Goal: Task Accomplishment & Management: Manage account settings

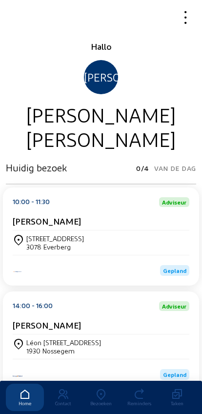
click at [99, 389] on icon at bounding box center [101, 395] width 38 height 12
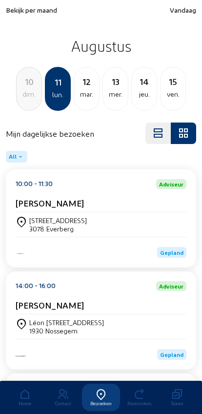
click at [21, 12] on span "Bekijk per maand" at bounding box center [31, 10] width 51 height 8
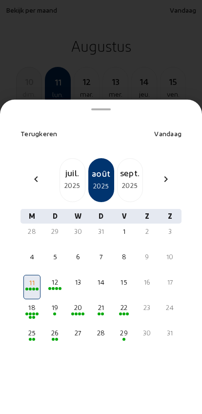
click at [64, 180] on div "2025" at bounding box center [72, 186] width 25 height 12
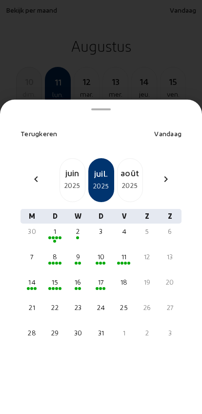
click at [100, 277] on div "17" at bounding box center [100, 282] width 15 height 10
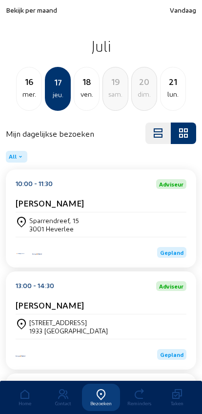
click at [41, 216] on div "Sparrendreef, 15 3001 Heverlee" at bounding box center [101, 224] width 171 height 24
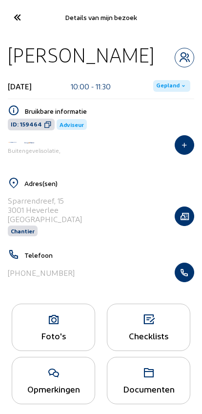
click at [15, 15] on icon at bounding box center [17, 17] width 16 height 17
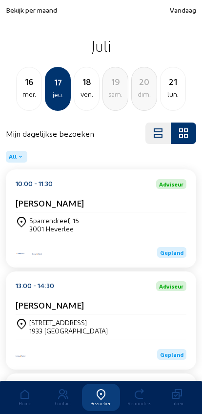
click at [75, 87] on div "18" at bounding box center [86, 82] width 25 height 14
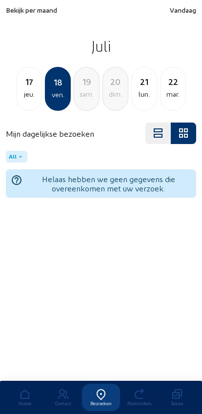
click at [26, 88] on div "17" at bounding box center [29, 82] width 25 height 14
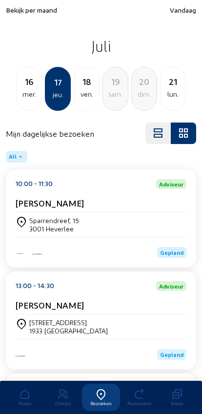
click at [170, 256] on span "Gepland" at bounding box center [171, 252] width 23 height 7
click at [160, 208] on div "[PERSON_NAME]" at bounding box center [101, 203] width 171 height 10
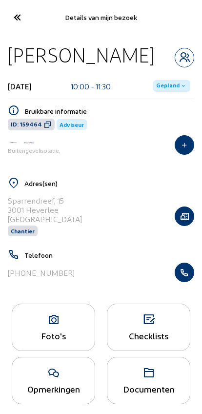
click at [176, 89] on span "Gepland" at bounding box center [167, 86] width 23 height 8
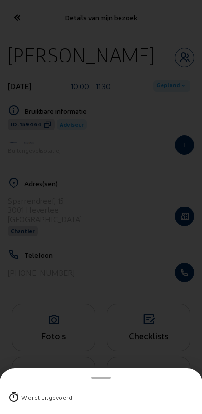
click at [48, 392] on div "Wordt uitgevoerd" at bounding box center [46, 397] width 51 height 10
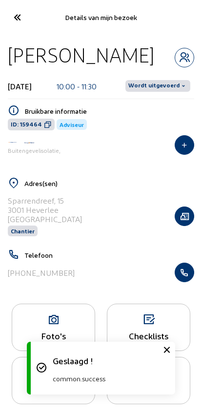
click at [177, 83] on span "Wordt uitgevoerd" at bounding box center [153, 86] width 51 height 8
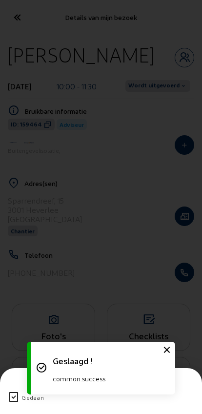
click at [9, 392] on icon at bounding box center [14, 398] width 12 height 12
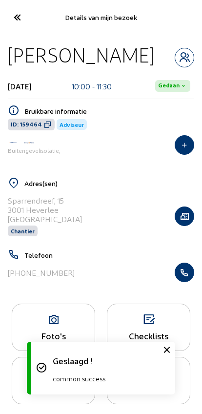
click at [26, 4] on div "Details van mijn bezoek" at bounding box center [101, 17] width 202 height 35
click at [12, 11] on icon at bounding box center [17, 17] width 16 height 17
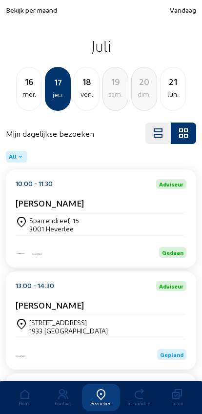
click at [190, 13] on span "Vandaag" at bounding box center [183, 10] width 26 height 8
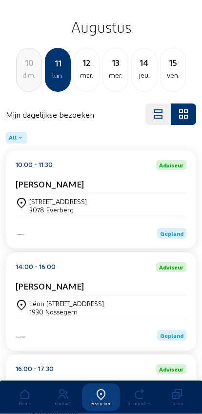
scroll to position [24, 0]
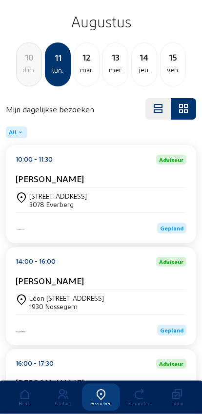
click at [115, 297] on div "Léon [STREET_ADDRESS]" at bounding box center [101, 302] width 171 height 24
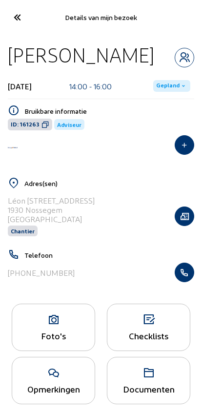
click at [173, 282] on div "[PHONE_NUMBER]" at bounding box center [101, 273] width 186 height 20
click at [184, 259] on h5 "Telefoon" at bounding box center [109, 255] width 170 height 8
click at [189, 268] on button "button" at bounding box center [185, 273] width 20 height 20
